Goal: Find specific page/section: Find specific page/section

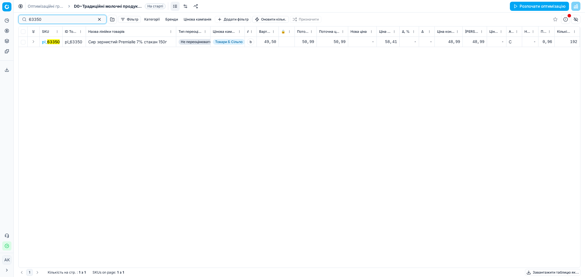
click at [96, 17] on button "button" at bounding box center [99, 19] width 7 height 7
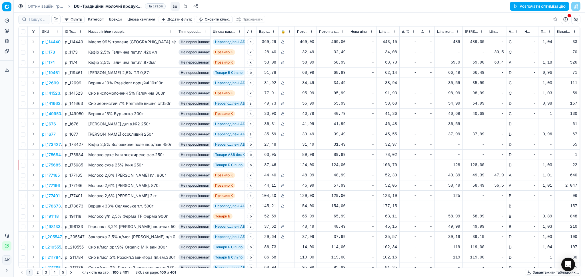
click at [52, 7] on link "Оптимізаційні групи" at bounding box center [46, 6] width 37 height 6
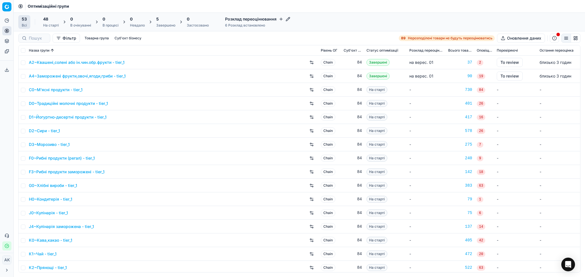
click at [161, 19] on div "5" at bounding box center [165, 19] width 19 height 6
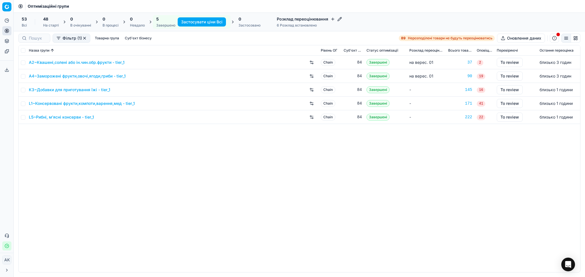
click at [372, 208] on div "A2~Квашені,солені або ін.чин.обр.фрукти - tier_1 Chain 84 Завершені на верес. 0…" at bounding box center [299, 164] width 561 height 217
click at [94, 87] on link "K3~Добавки для приготування їжі - tier_1" at bounding box center [69, 90] width 81 height 6
